Goal: Navigation & Orientation: Find specific page/section

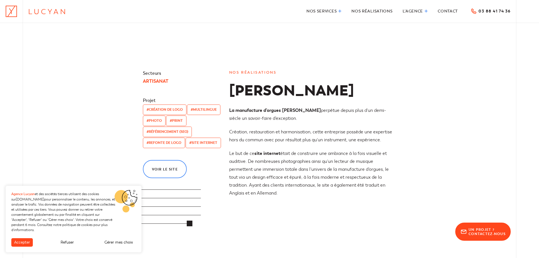
click at [41, 11] on icon at bounding box center [47, 11] width 38 height 7
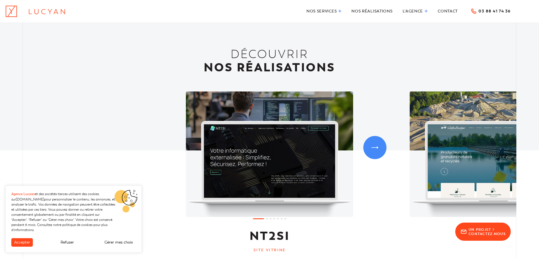
scroll to position [452, 0]
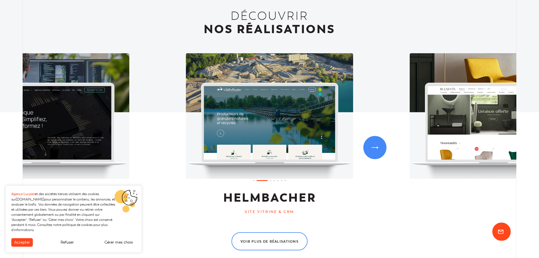
scroll to position [509, 0]
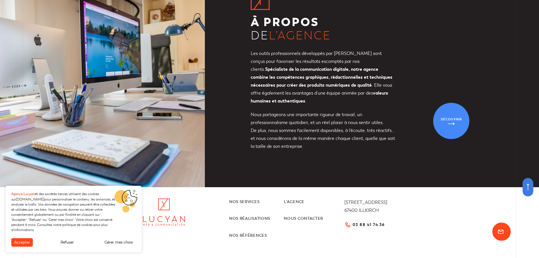
scroll to position [1969, 0]
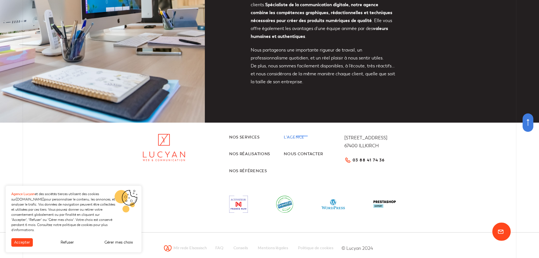
click at [301, 134] on link "L’agence" at bounding box center [311, 137] width 55 height 7
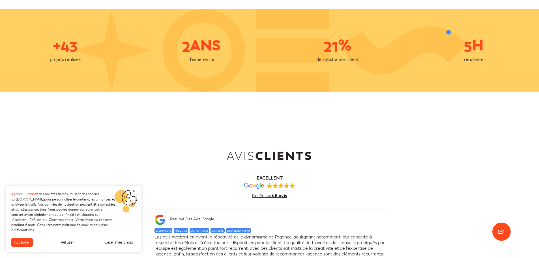
scroll to position [1216, 0]
